Goal: Information Seeking & Learning: Learn about a topic

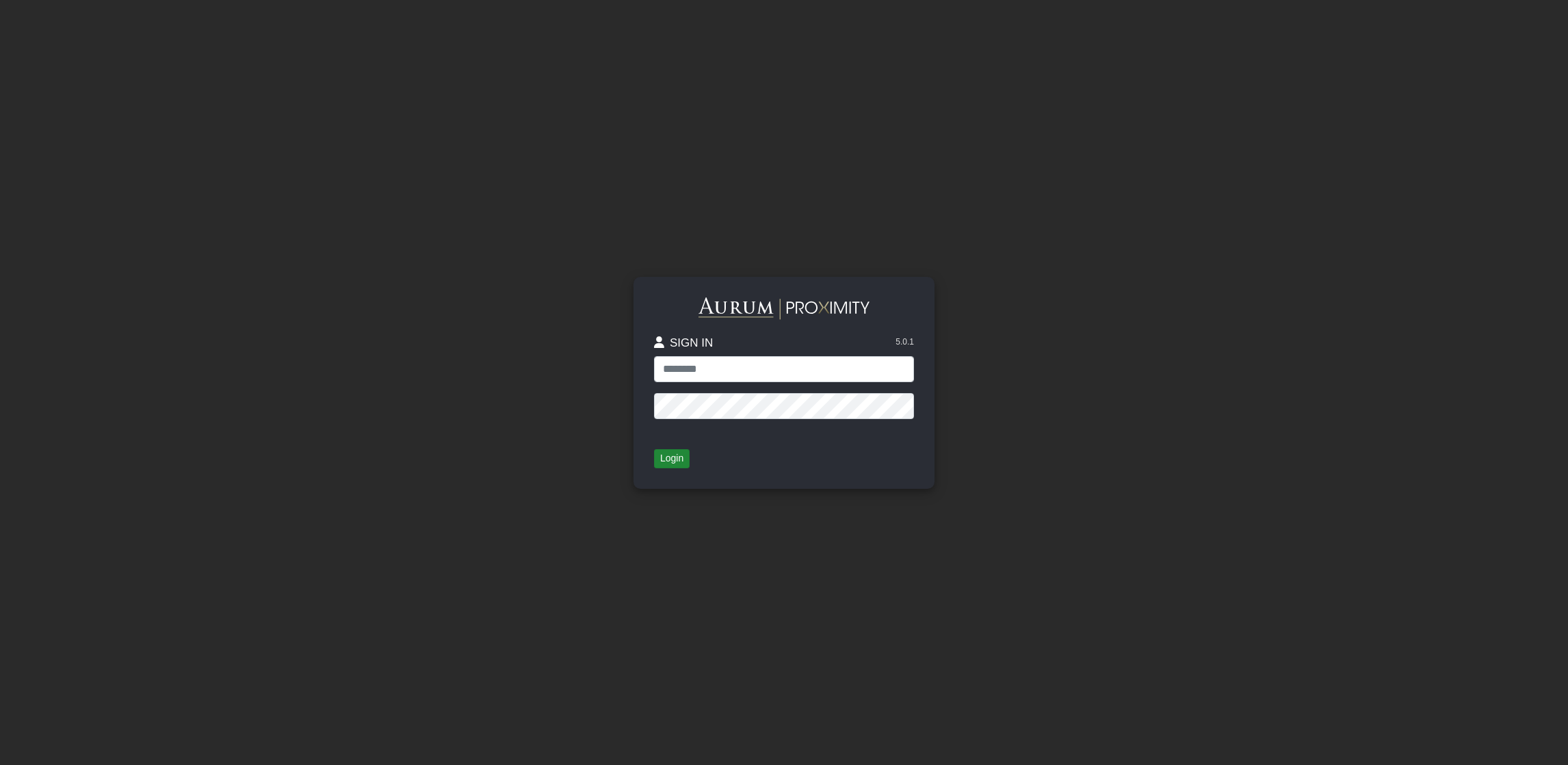
type input "**********"
click at [686, 455] on button "Login" at bounding box center [671, 458] width 35 height 19
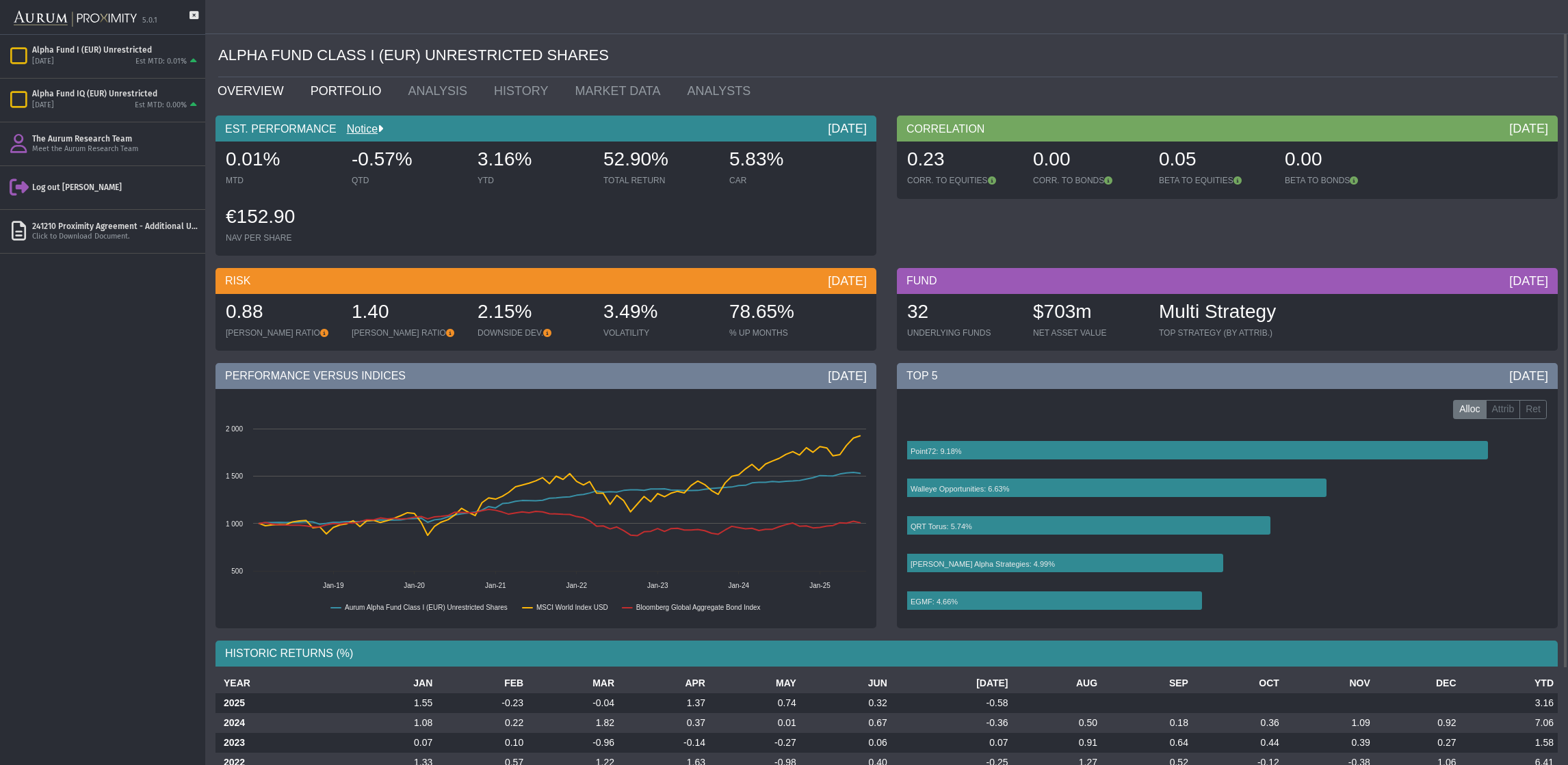
click at [312, 95] on link "PORTFOLIO" at bounding box center [350, 91] width 98 height 27
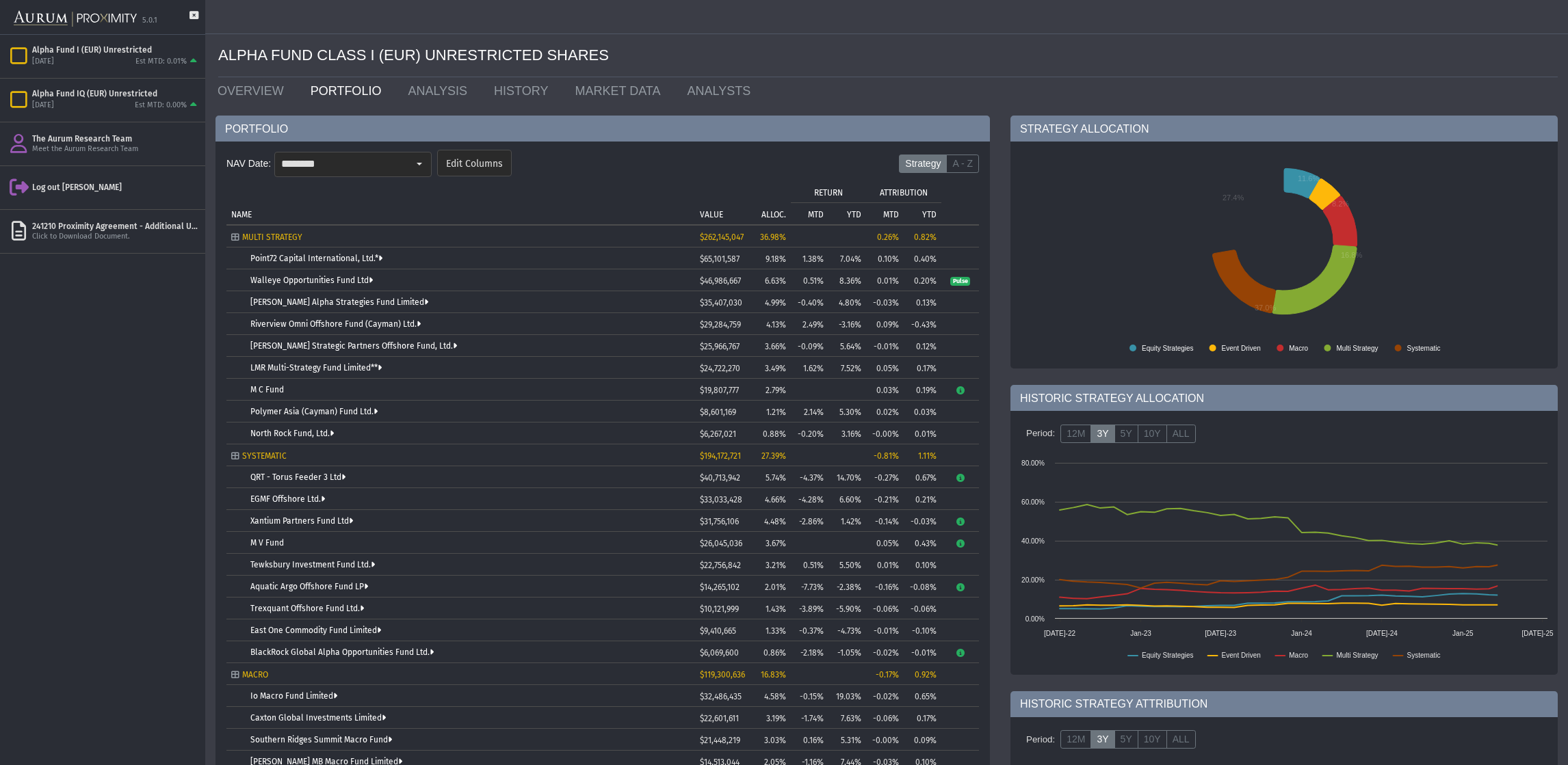
scroll to position [122, 0]
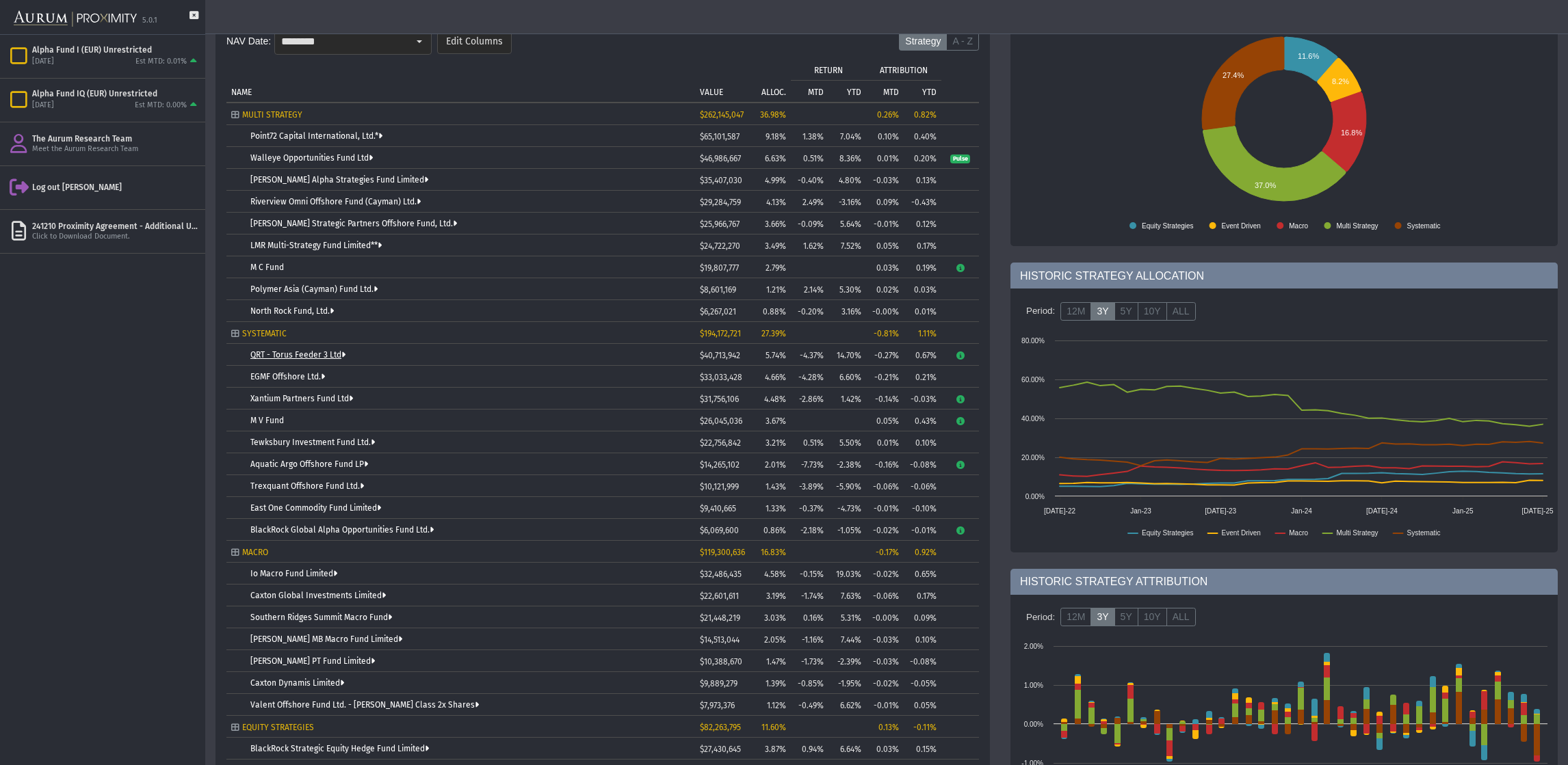
click at [307, 357] on link "QRT - Torus Feeder 3 Ltd" at bounding box center [297, 355] width 95 height 9
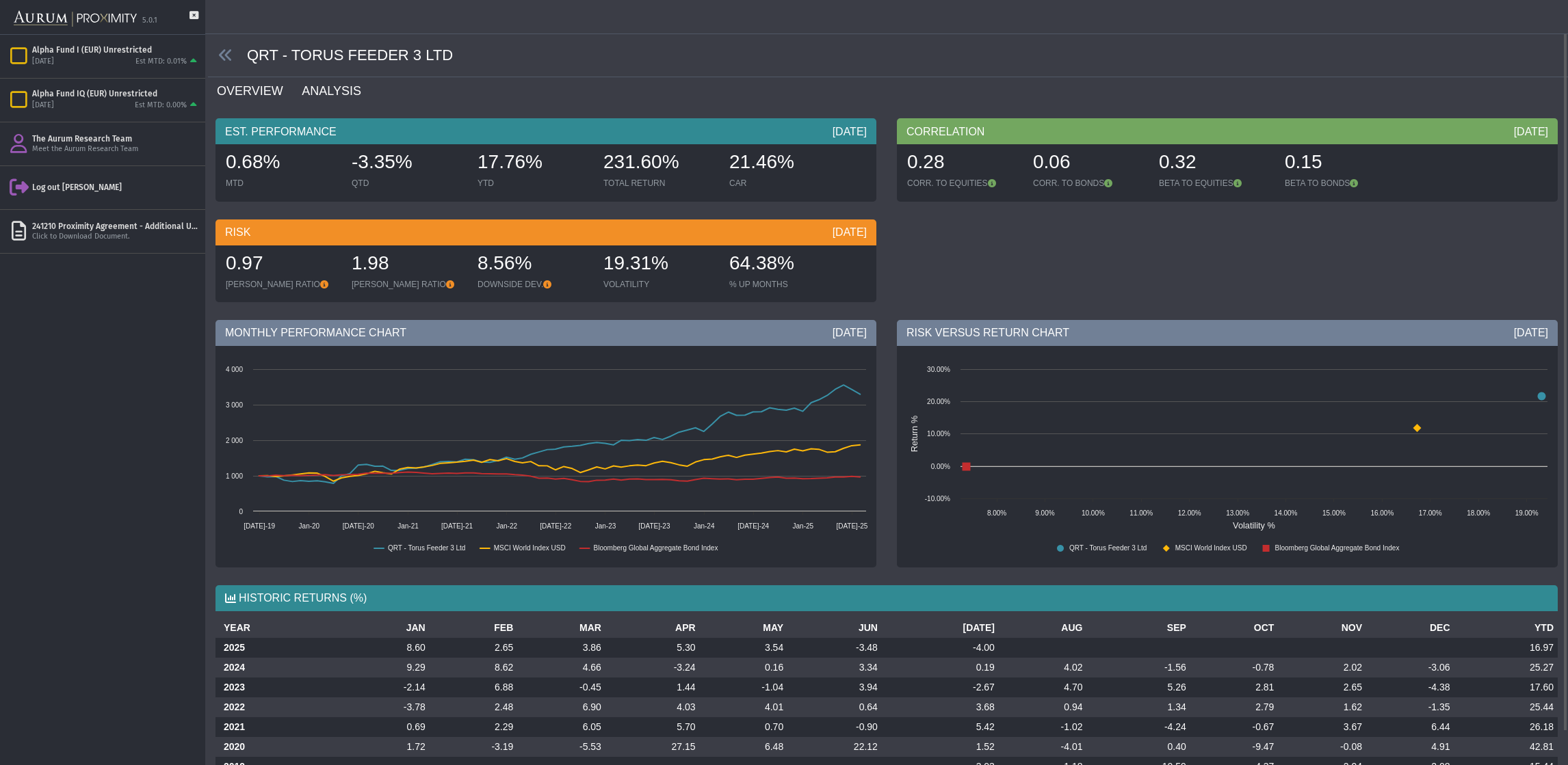
click at [325, 90] on link "ANALYSIS" at bounding box center [339, 91] width 78 height 27
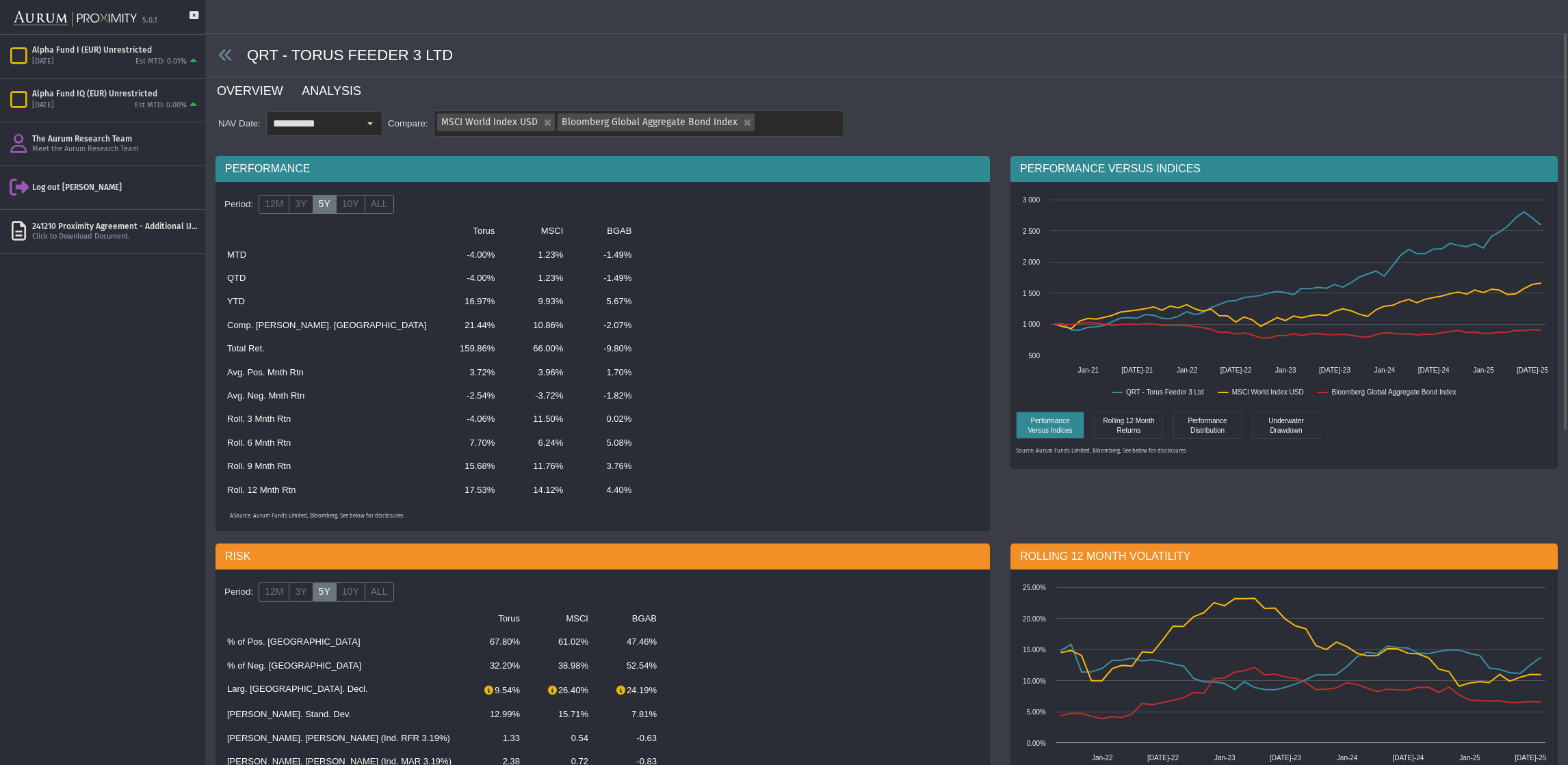
click at [235, 97] on link "OVERVIEW" at bounding box center [258, 91] width 84 height 27
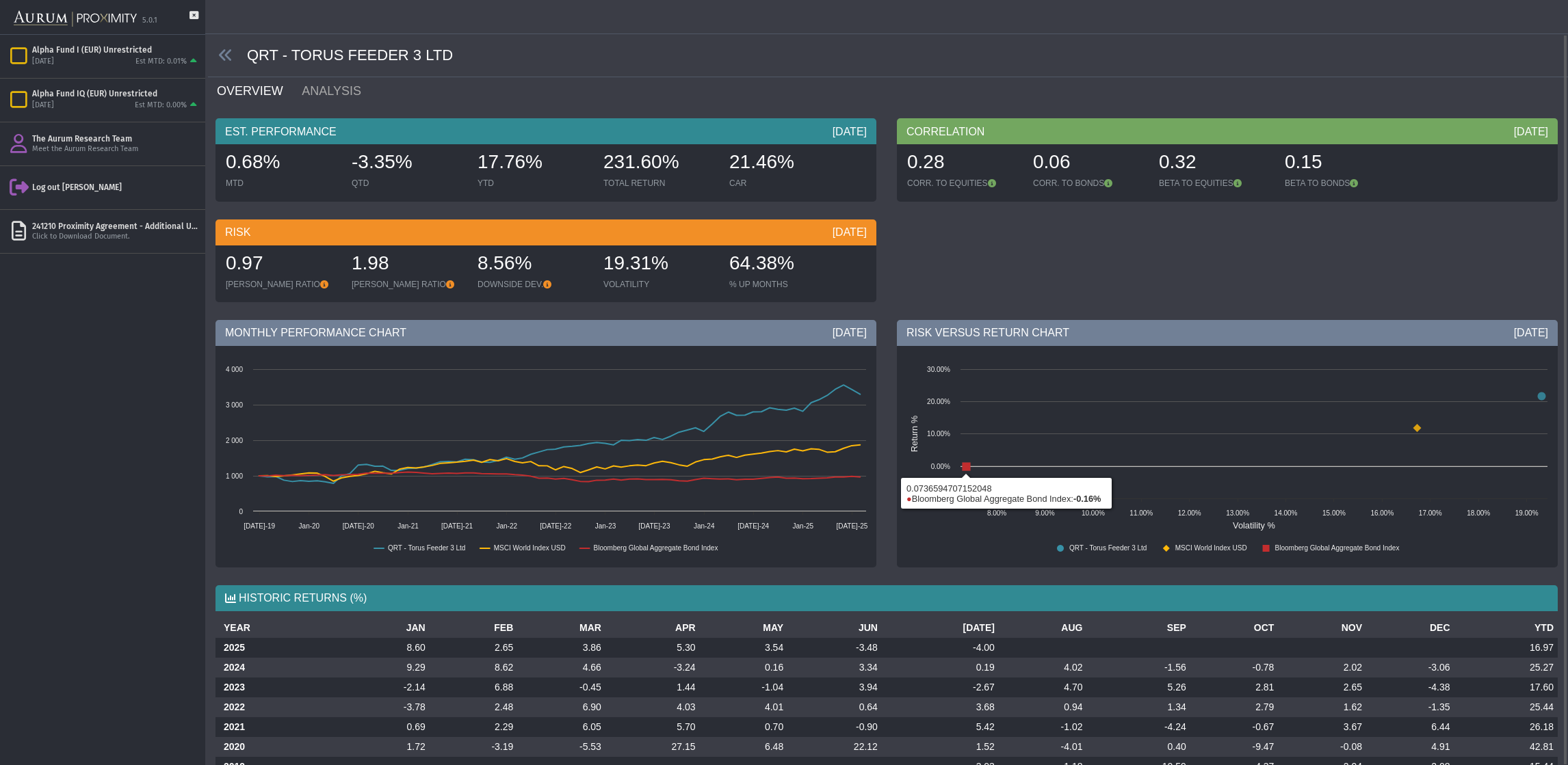
scroll to position [35, 0]
